Goal: Find specific page/section: Find specific page/section

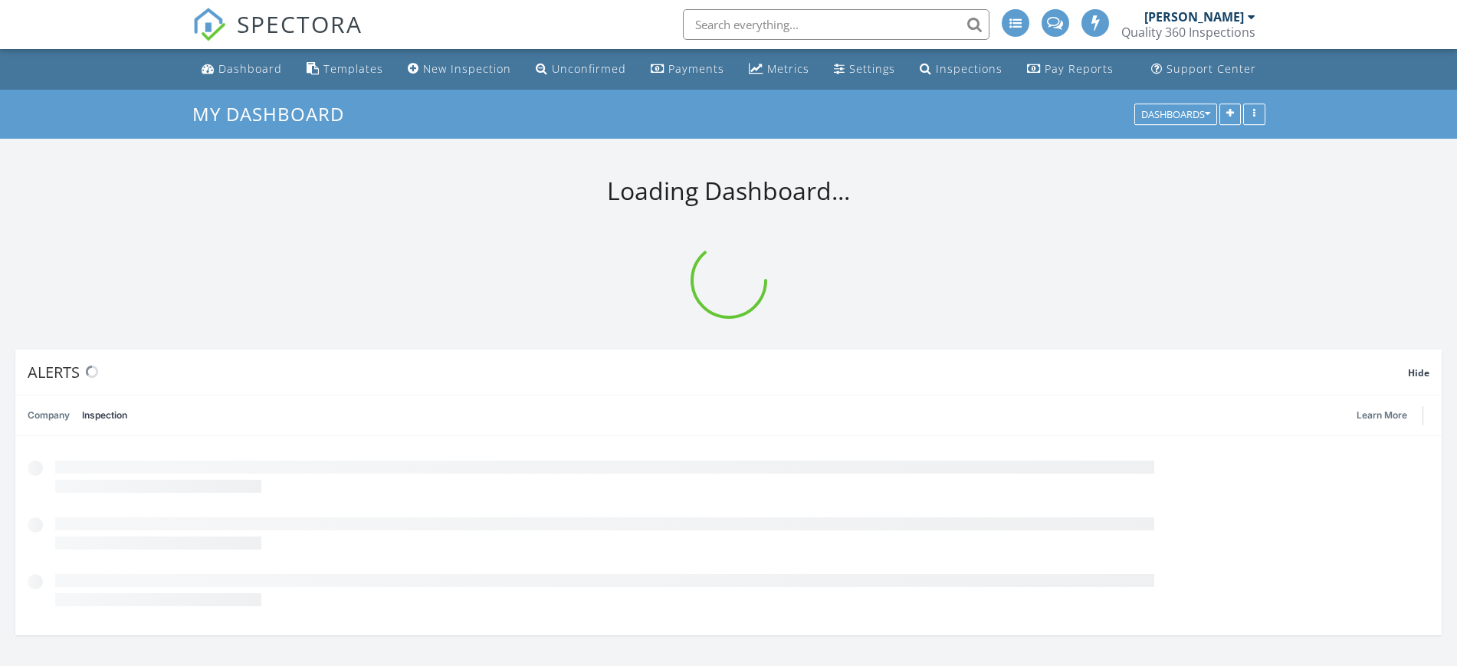
click at [768, 16] on input "text" at bounding box center [836, 24] width 307 height 31
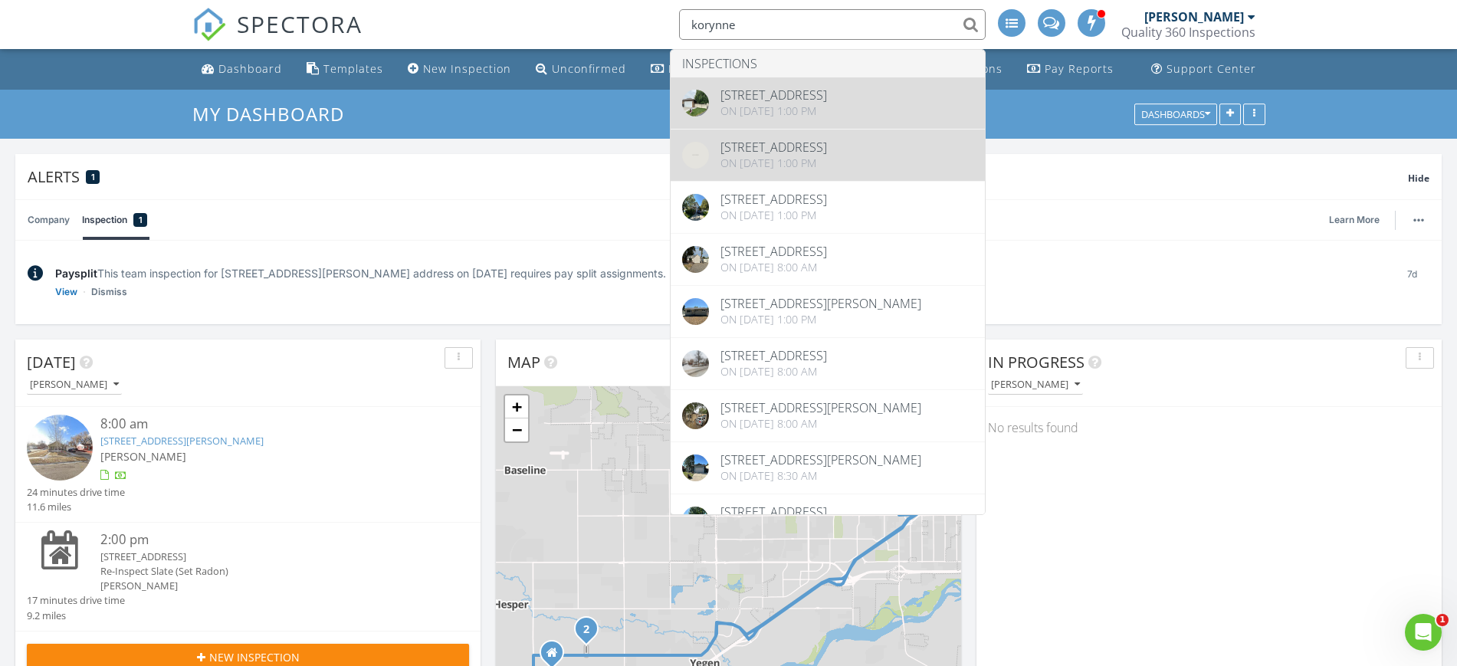
type input "korynne"
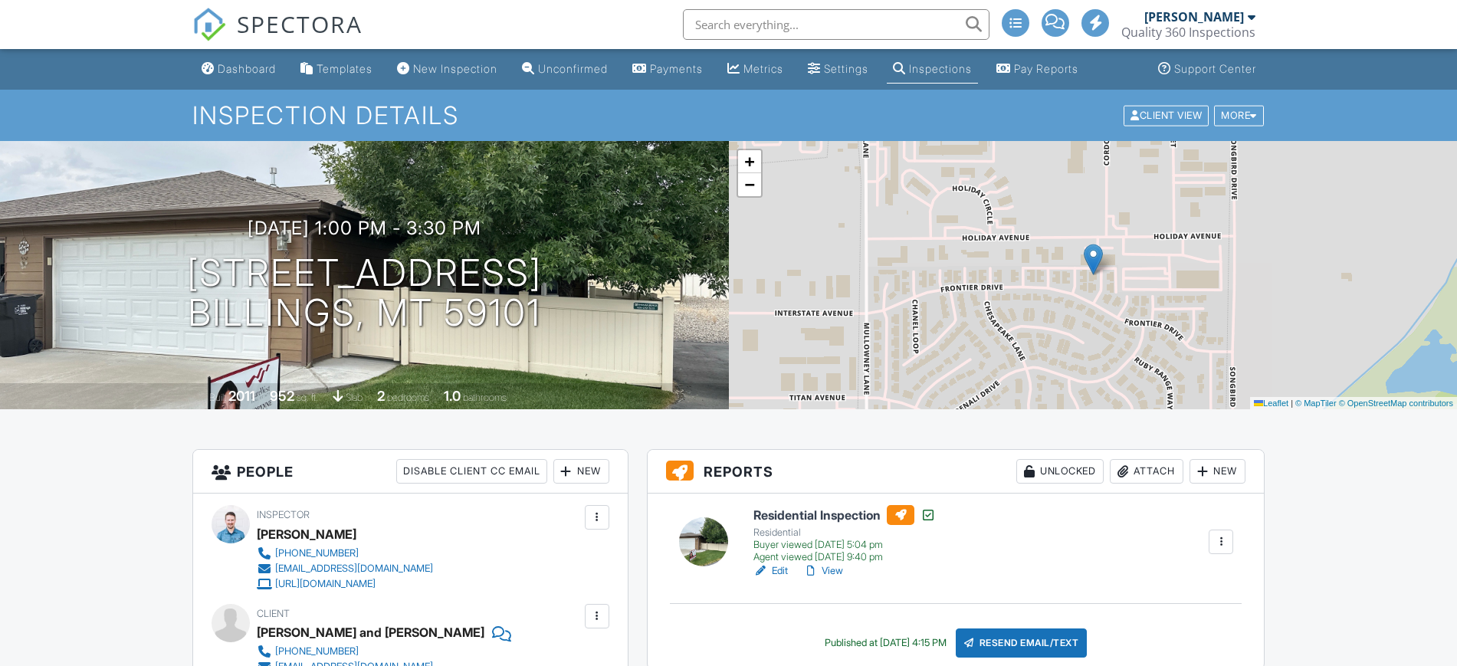
click at [780, 26] on input "text" at bounding box center [836, 24] width 307 height 31
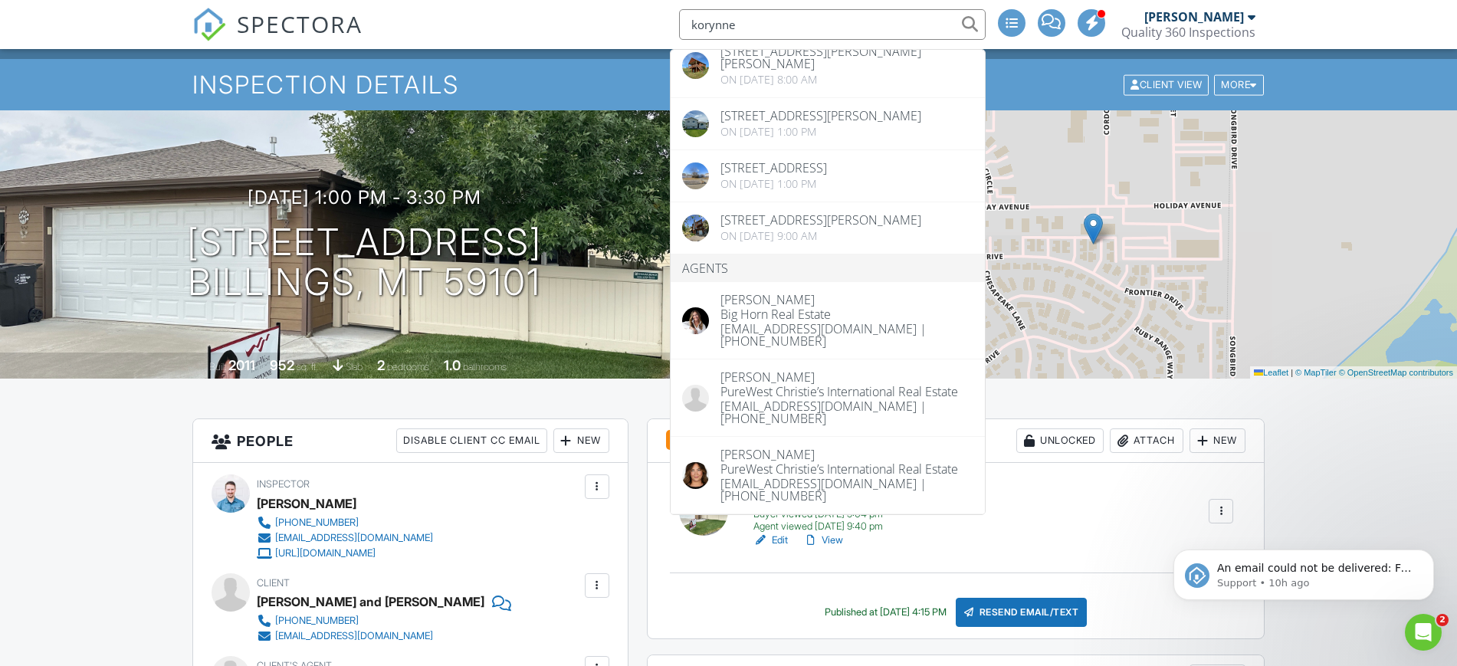
type input "korynne"
